Goal: Task Accomplishment & Management: Manage account settings

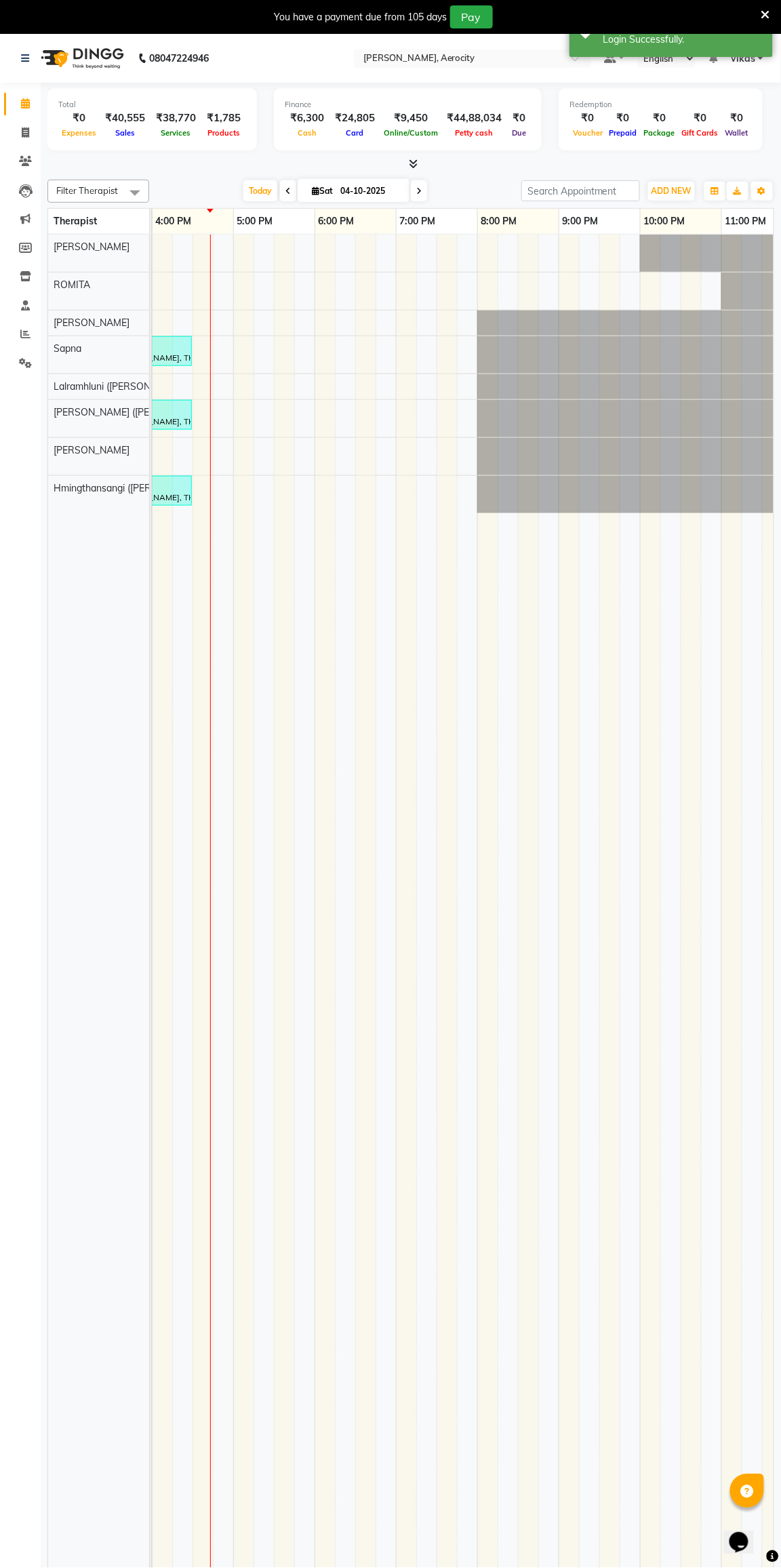
click at [441, 90] on div "Finance ₹6,300 Cash ₹24,805 Card ₹9,450 Online/Custom ₹44,88,034 [PERSON_NAME] …" at bounding box center [407, 119] width 268 height 63
click at [25, 363] on icon at bounding box center [25, 363] width 13 height 10
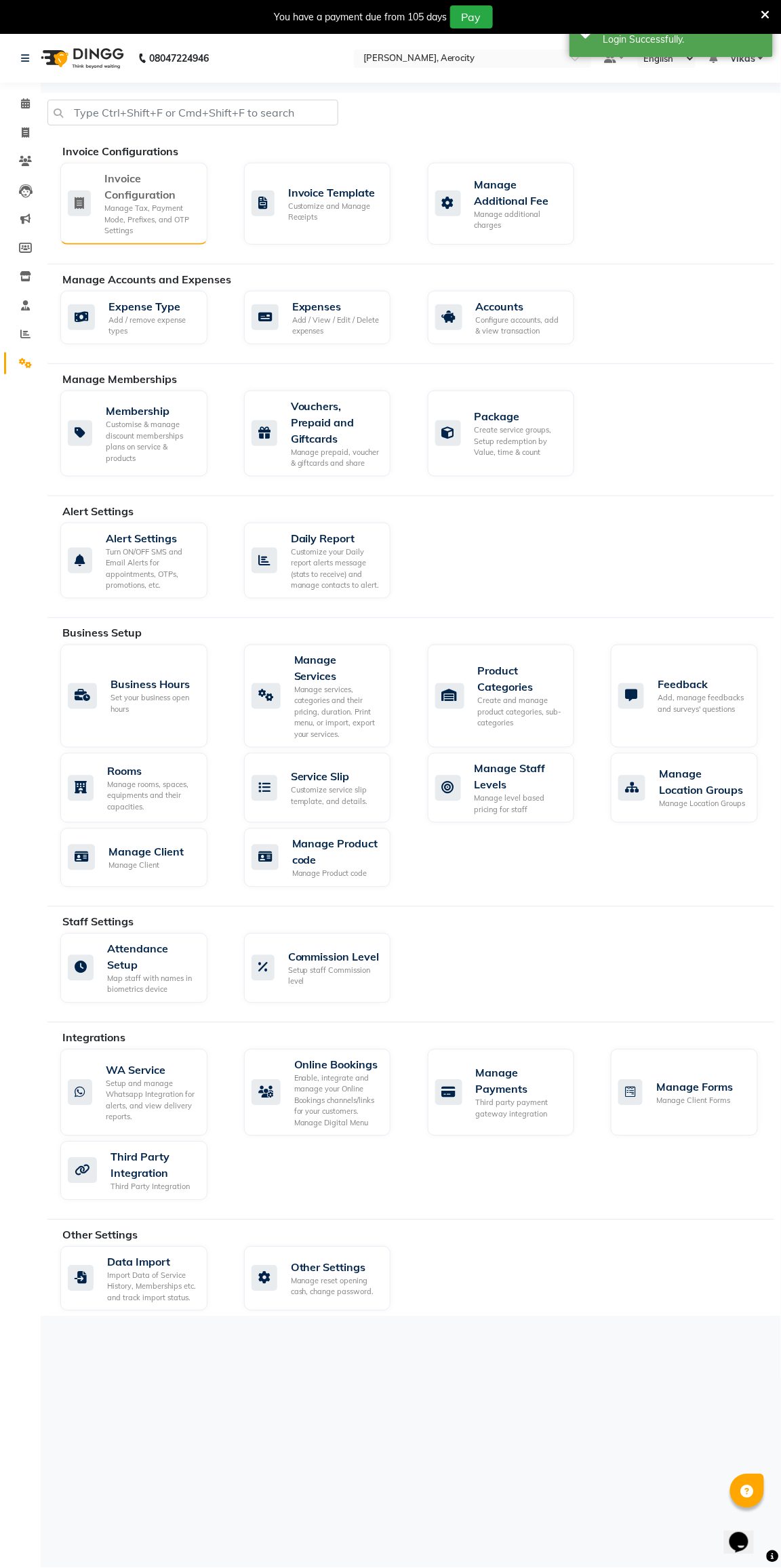
click at [128, 206] on div "Manage Tax, Payment Mode, Prefixes, and OTP Settings" at bounding box center [150, 220] width 92 height 34
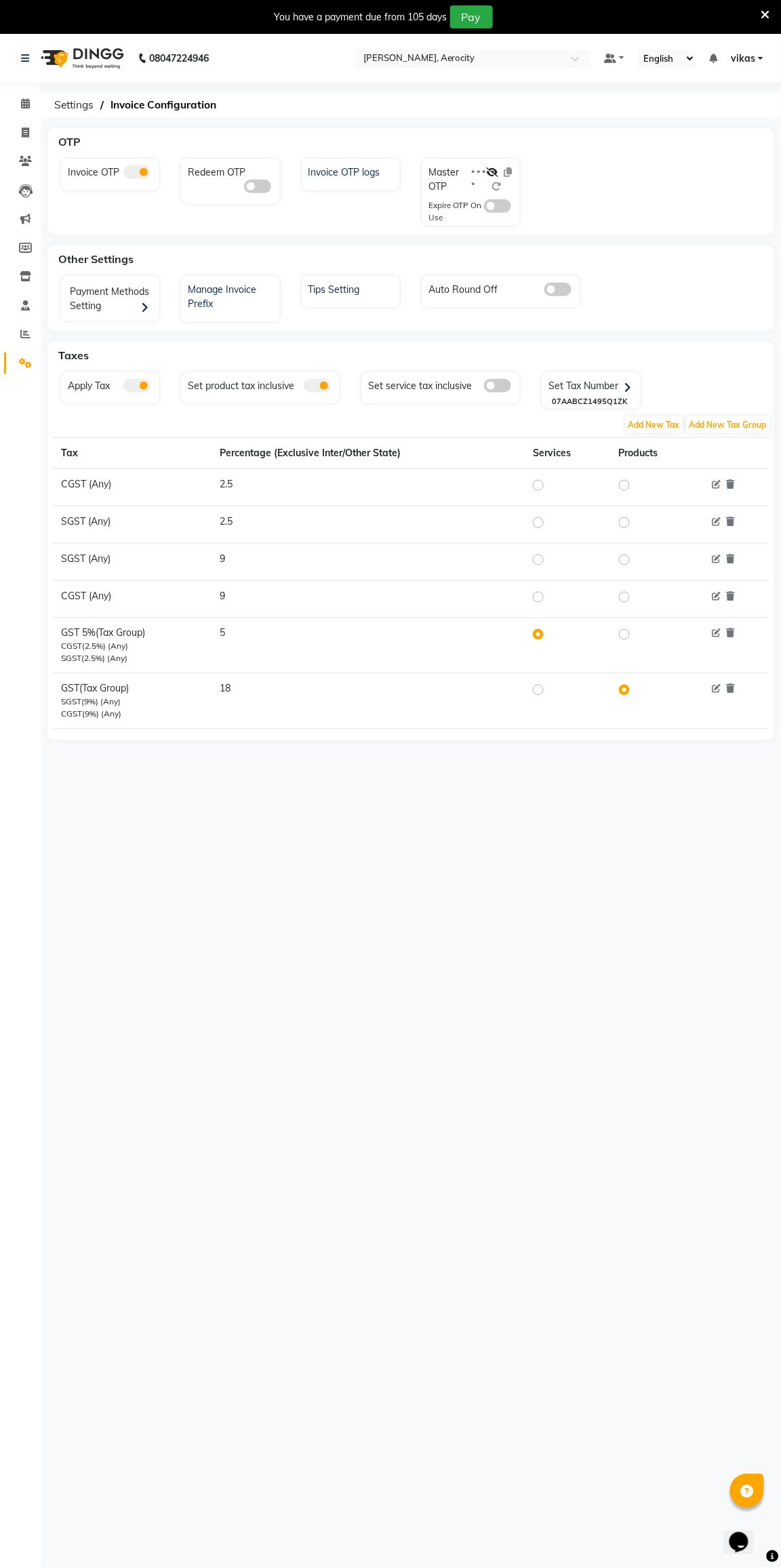
click at [473, 174] on label "* * * *" at bounding box center [479, 180] width 14 height 25
click at [493, 172] on icon at bounding box center [492, 172] width 12 height 10
click at [507, 172] on icon at bounding box center [507, 172] width 8 height 10
click at [498, 186] on icon at bounding box center [497, 187] width 10 height 10
click at [537, 173] on div "Invoice OTP Redeem OTP Invoice OTP logs Master OTP 9353 Expire OTP On Use" at bounding box center [411, 195] width 721 height 74
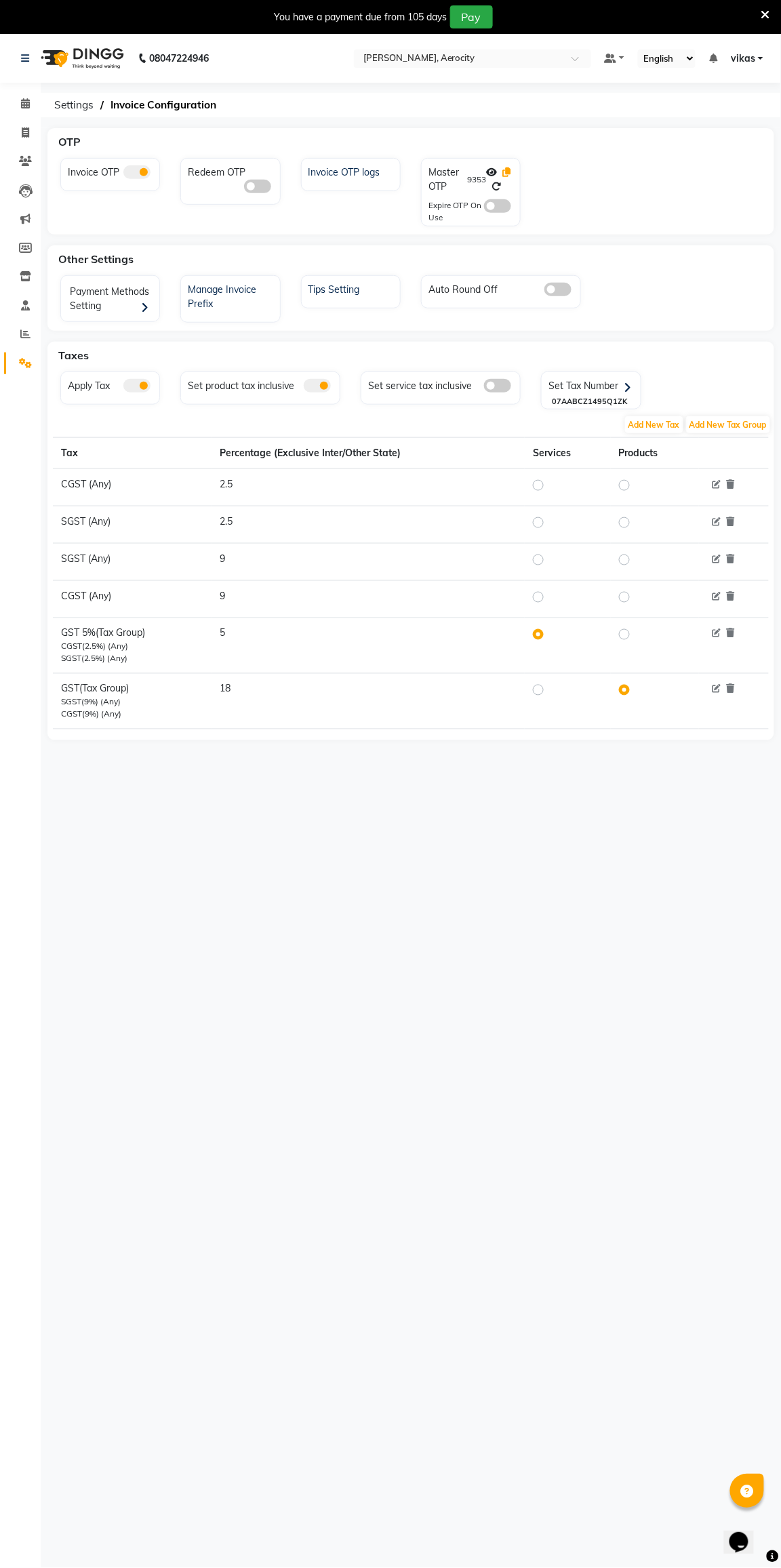
click at [507, 172] on icon at bounding box center [507, 172] width 8 height 10
